Goal: Transaction & Acquisition: Obtain resource

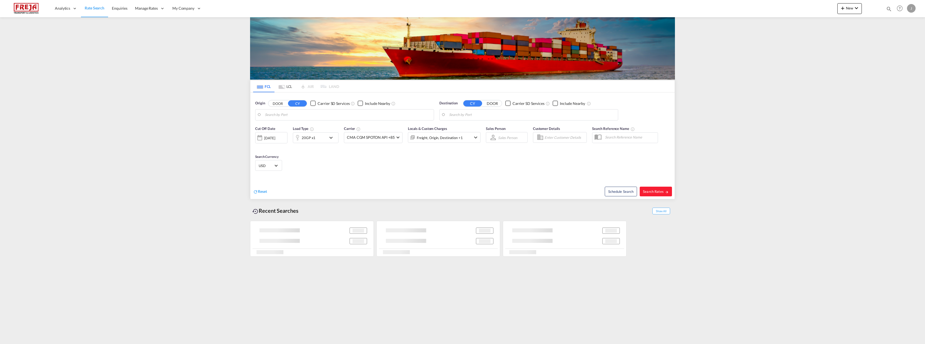
type input "Raumo (Rauma), [GEOGRAPHIC_DATA]"
type input "Altamira, MXATM"
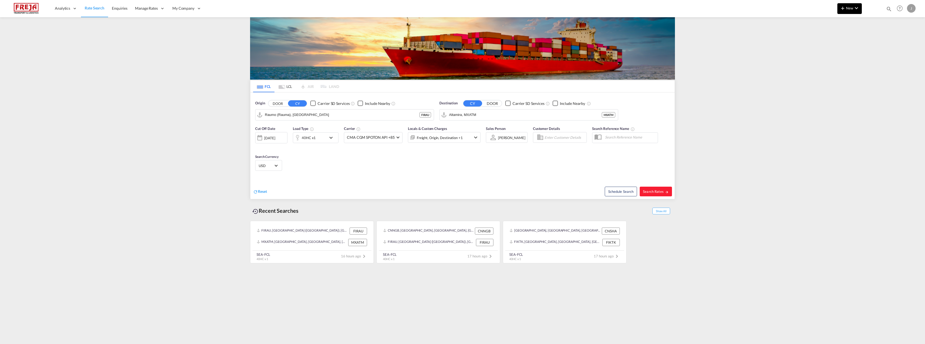
click at [854, 10] on md-icon "icon-chevron-down" at bounding box center [856, 8] width 6 height 6
click at [871, 40] on span "Ratesheet" at bounding box center [872, 40] width 6 height 11
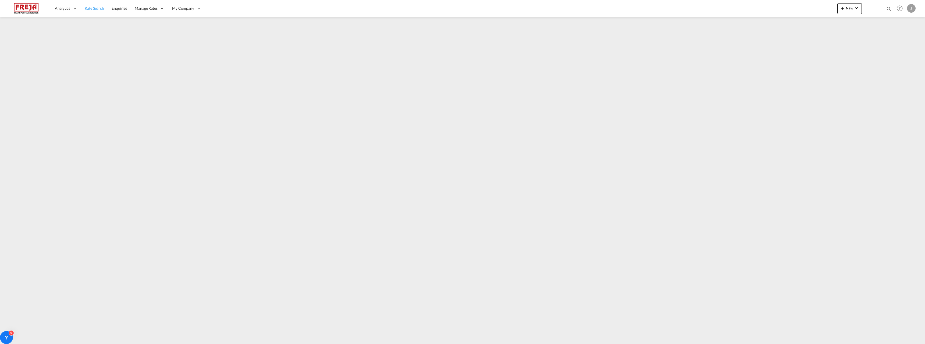
click at [94, 7] on span "Rate Search" at bounding box center [94, 8] width 19 height 5
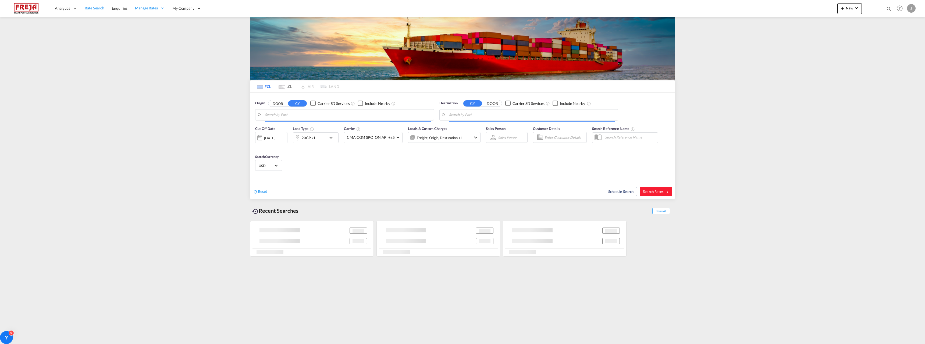
type input "Raumo (Rauma), [GEOGRAPHIC_DATA]"
type input "Altamira, MXATM"
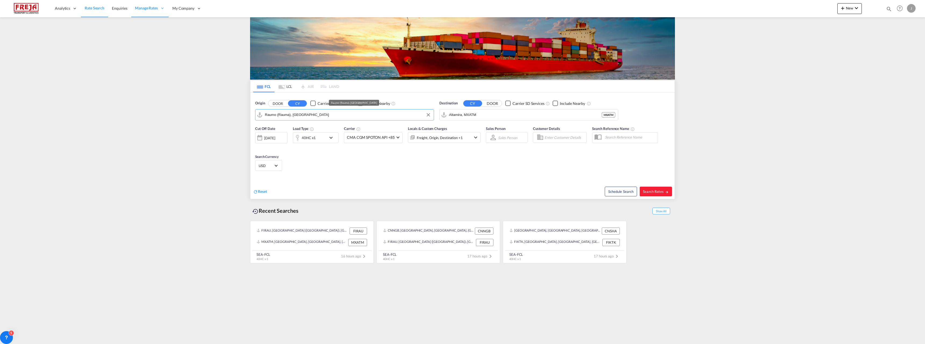
click at [344, 117] on input "Raumo (Rauma), [GEOGRAPHIC_DATA]" at bounding box center [348, 115] width 166 height 8
click at [321, 125] on div "[GEOGRAPHIC_DATA] ([GEOGRAPHIC_DATA]) [GEOGRAPHIC_DATA] FIHEL" at bounding box center [306, 131] width 102 height 19
type input "[GEOGRAPHIC_DATA] ([GEOGRAPHIC_DATA]), [GEOGRAPHIC_DATA]"
click at [461, 144] on div "[GEOGRAPHIC_DATA] , [GEOGRAPHIC_DATA] [GEOGRAPHIC_DATA] CAMTR" at bounding box center [491, 150] width 102 height 19
type input "[GEOGRAPHIC_DATA], [GEOGRAPHIC_DATA], CAMTR"
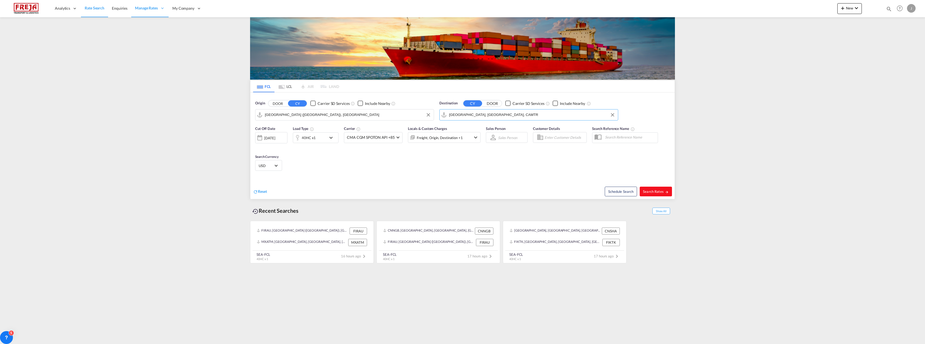
click at [645, 193] on span "Search Rates" at bounding box center [656, 191] width 26 height 4
type input "FIHEL to CAMTR / [DATE]"
